Goal: Communication & Community: Ask a question

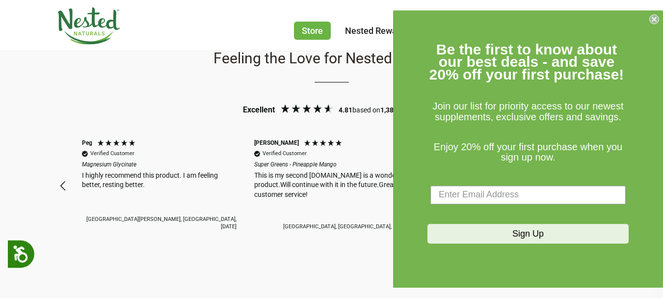
scroll to position [1450, 0]
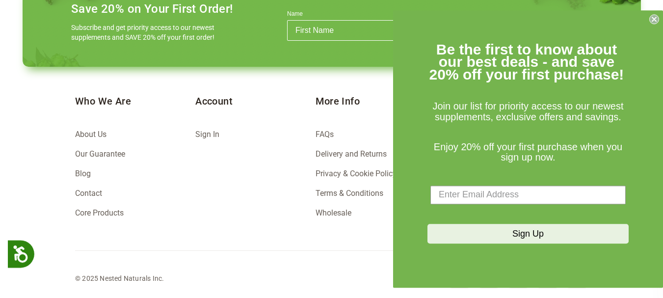
click at [658, 20] on circle "Close dialog" at bounding box center [654, 18] width 9 height 9
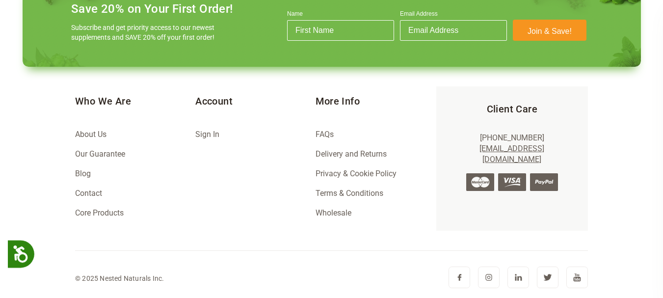
click at [97, 188] on link "Contact" at bounding box center [88, 192] width 27 height 9
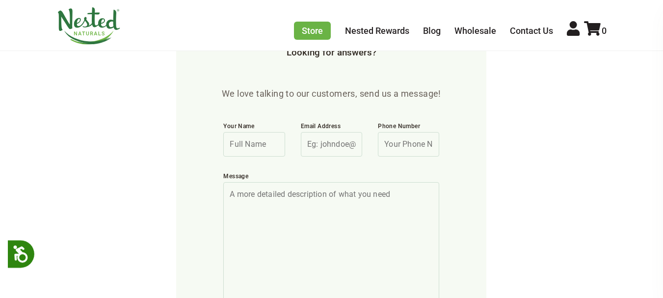
scroll to position [344, 0]
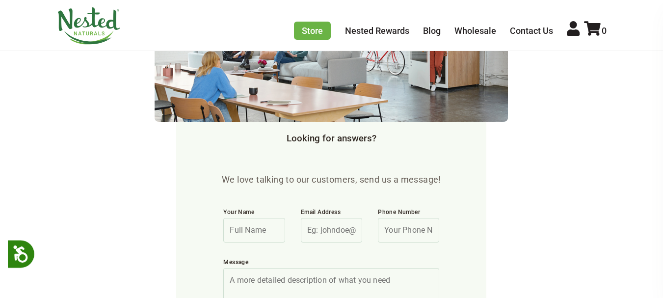
click at [223, 218] on input "Your Name" at bounding box center [253, 230] width 61 height 25
type input "sam"
click at [321, 218] on input "Email Address" at bounding box center [331, 230] width 61 height 25
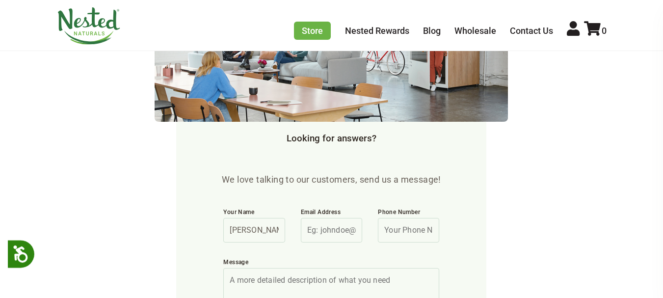
type input "hello@scoopreview.com"
click at [429, 218] on input "Phone Number" at bounding box center [408, 230] width 61 height 25
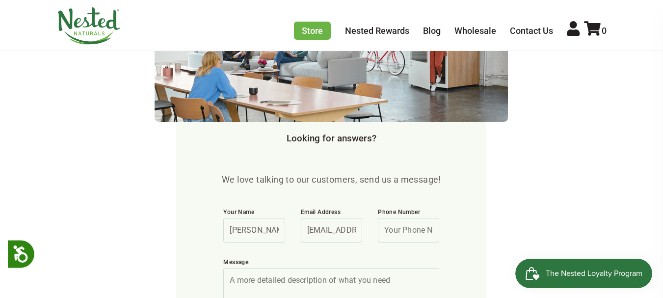
scroll to position [0, 0]
type input "8050739493"
paste textarea "Hi,I recently applied to your affiliate program through Katalys affiliate progr…"
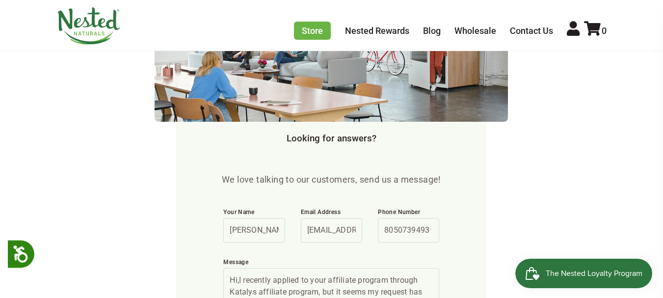
paste textarea "marketplace"
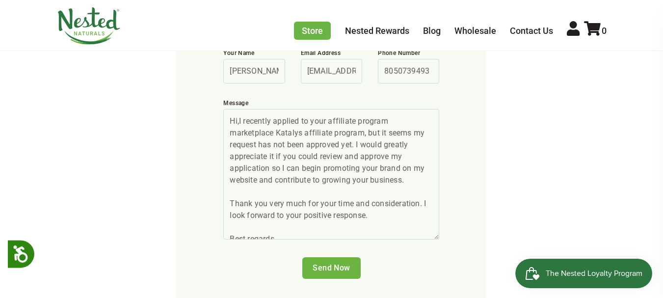
scroll to position [573, 0]
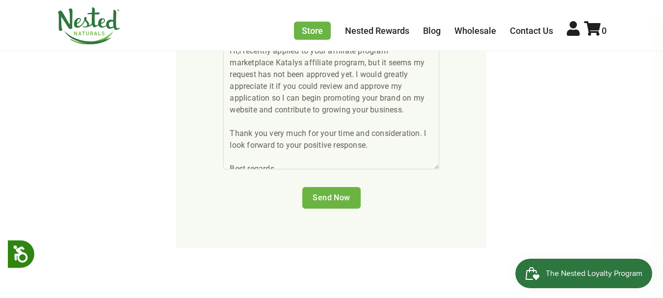
type textarea "Hi,I recently applied to your affiliate program marketplace Katalys affiliate p…"
click at [331, 179] on div "Send Now" at bounding box center [331, 209] width 232 height 61
click at [330, 187] on input "Send Now" at bounding box center [331, 198] width 58 height 22
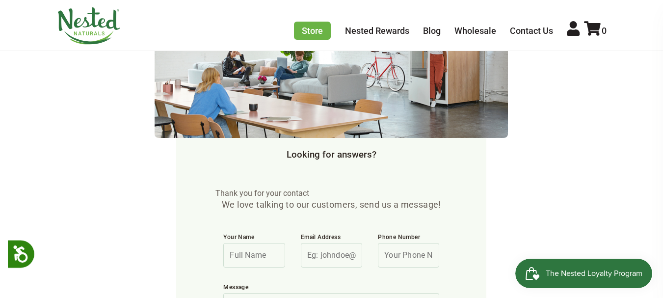
scroll to position [290, 0]
